Goal: Task Accomplishment & Management: Use online tool/utility

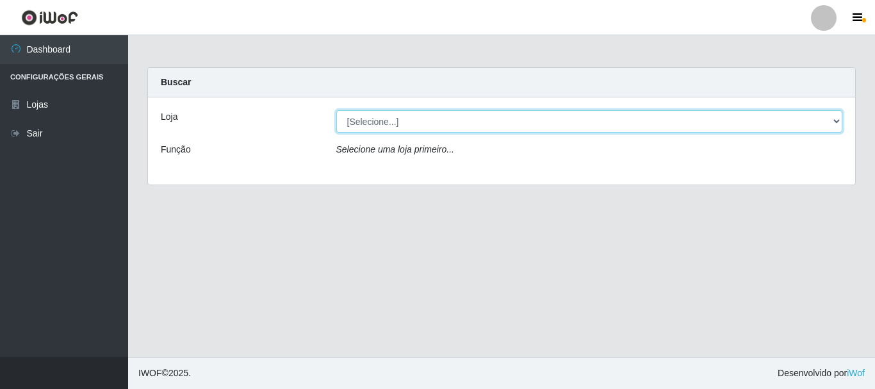
click at [371, 124] on select "[Selecione...] Nordestão - Alecrim" at bounding box center [589, 121] width 507 height 22
click at [336, 110] on select "[Selecione...] Nordestão - Alecrim" at bounding box center [589, 121] width 507 height 22
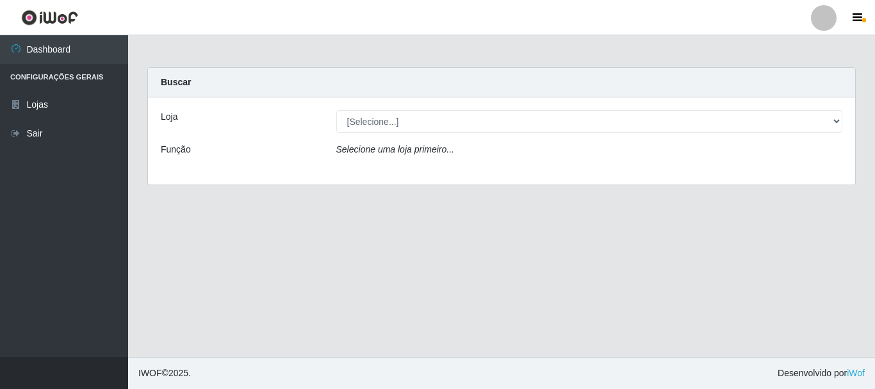
click at [373, 151] on icon "Selecione uma loja primeiro..." at bounding box center [395, 149] width 118 height 10
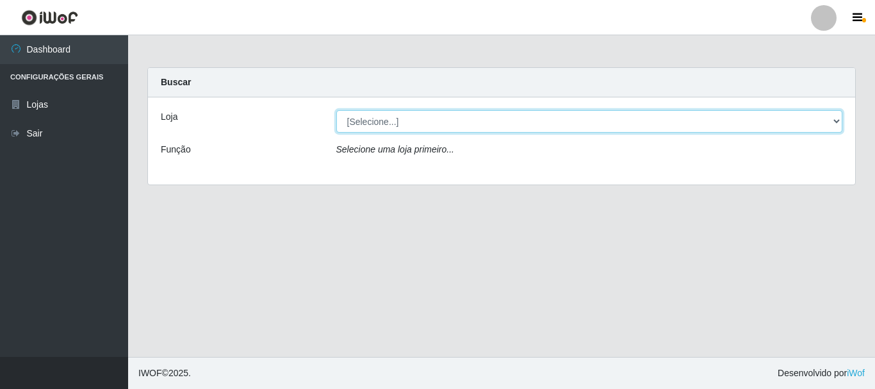
click at [380, 122] on select "[Selecione...] Nordestão - Alecrim" at bounding box center [589, 121] width 507 height 22
select select "453"
click at [336, 110] on select "[Selecione...] Nordestão - Alecrim" at bounding box center [589, 121] width 507 height 22
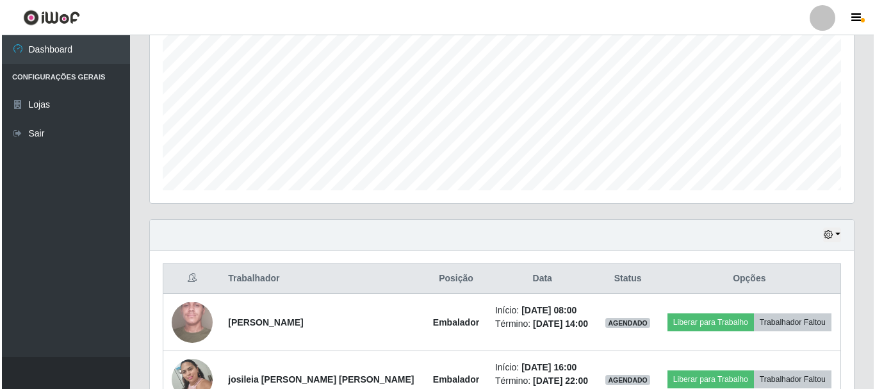
scroll to position [348, 0]
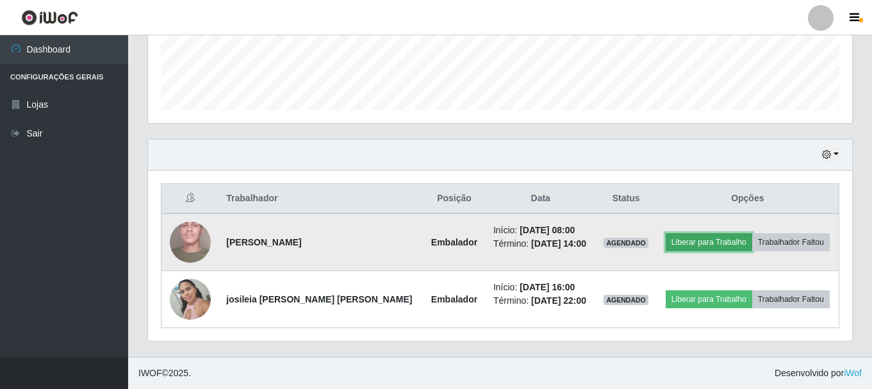
click at [701, 238] on button "Liberar para Trabalho" at bounding box center [708, 242] width 86 height 18
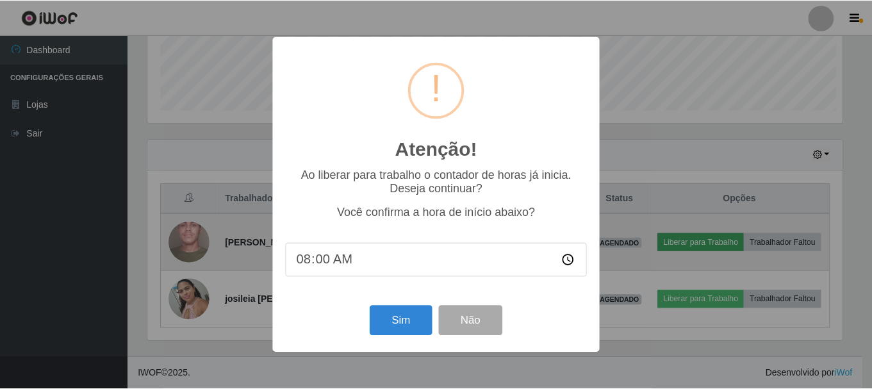
scroll to position [266, 697]
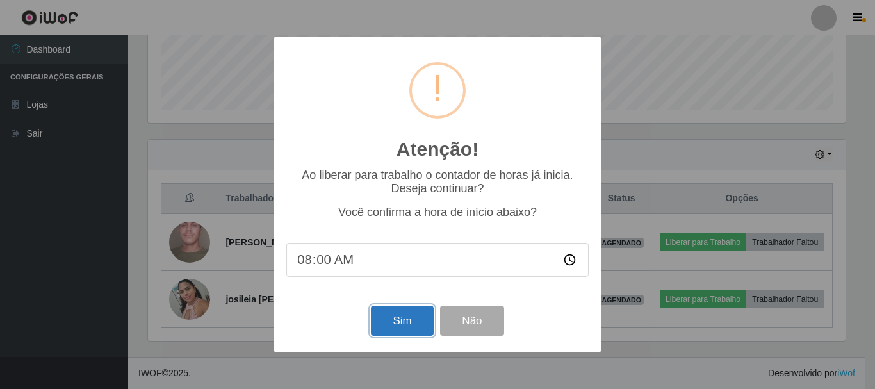
click at [403, 324] on button "Sim" at bounding box center [402, 320] width 62 height 30
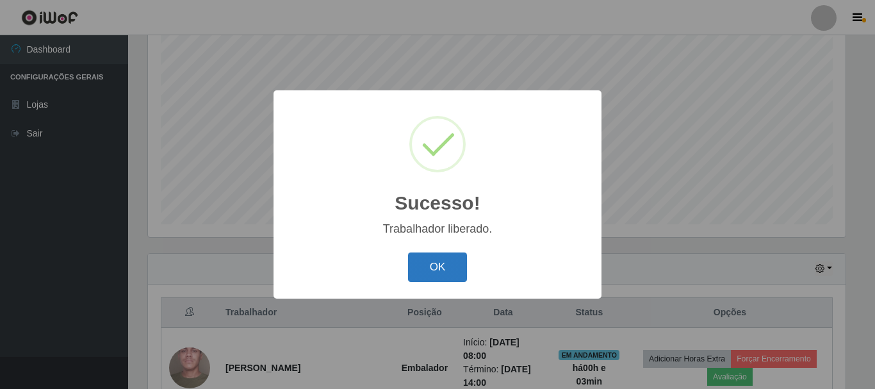
click at [437, 269] on button "OK" at bounding box center [438, 267] width 60 height 30
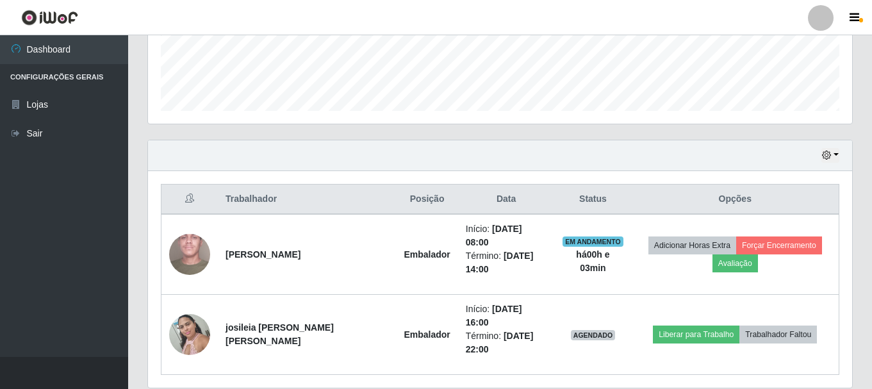
scroll to position [348, 0]
